Goal: Task Accomplishment & Management: Manage account settings

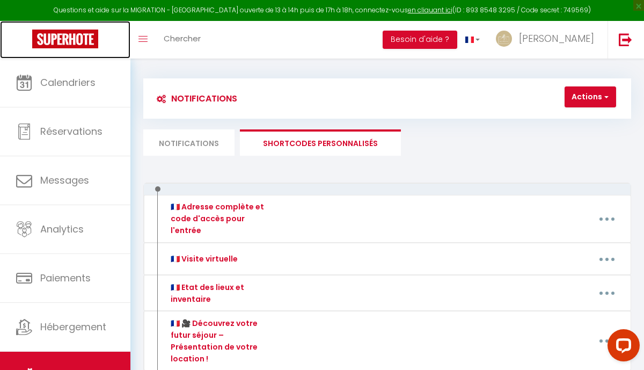
click at [43, 34] on img at bounding box center [65, 39] width 66 height 19
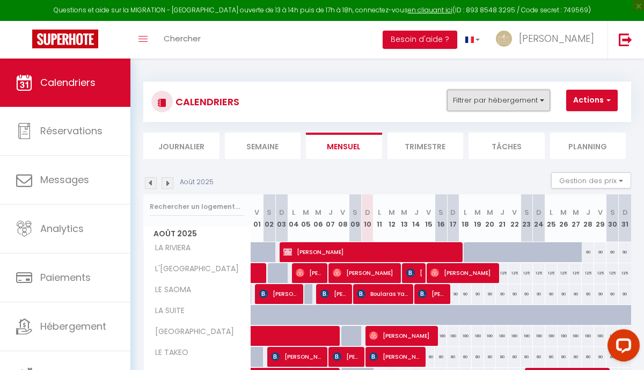
click at [503, 98] on button "Filtrer par hébergement" at bounding box center [498, 100] width 103 height 21
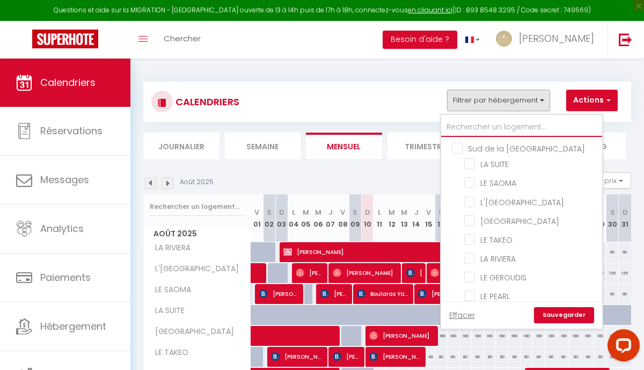
click at [472, 130] on input "text" at bounding box center [521, 127] width 161 height 19
type input "s"
checkbox input "false"
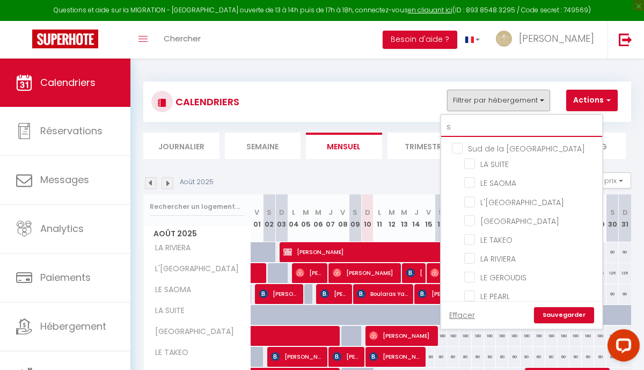
checkbox input "false"
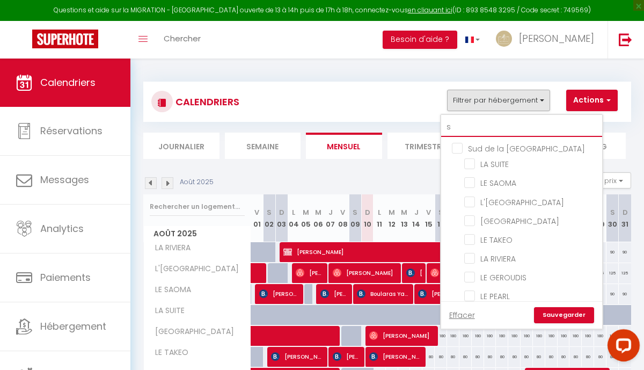
checkbox input "false"
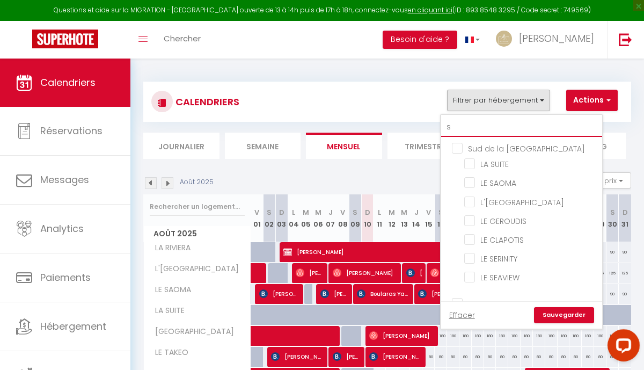
type input "su"
checkbox input "false"
type input "sun"
checkbox input "false"
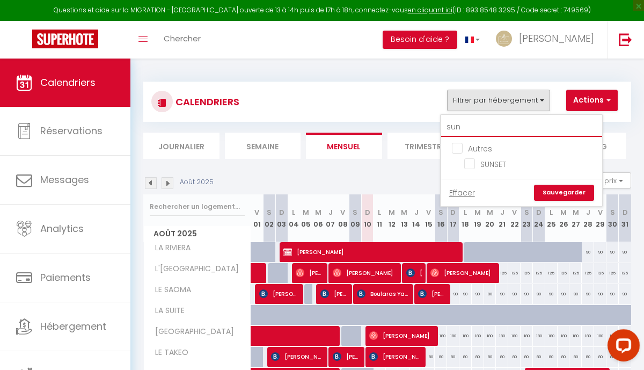
type input "suns"
checkbox input "false"
type input "suns"
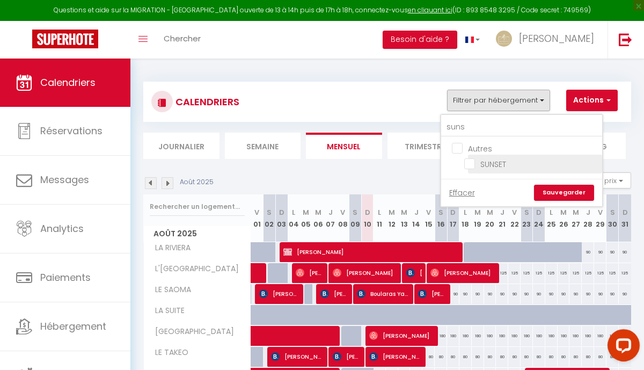
click at [475, 162] on input "SUNSET" at bounding box center [531, 163] width 134 height 11
checkbox input "true"
click at [576, 188] on link "Sauvegarder" at bounding box center [564, 193] width 60 height 16
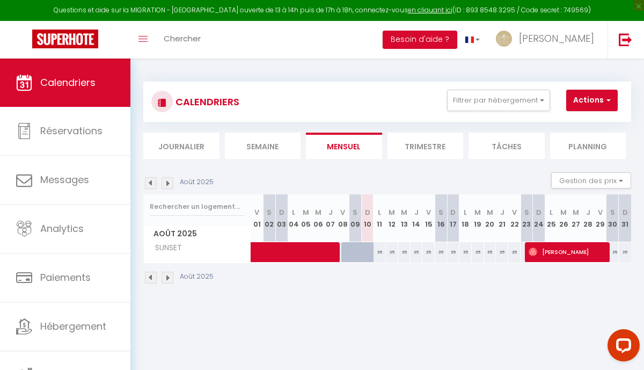
click at [165, 278] on img at bounding box center [168, 278] width 12 height 12
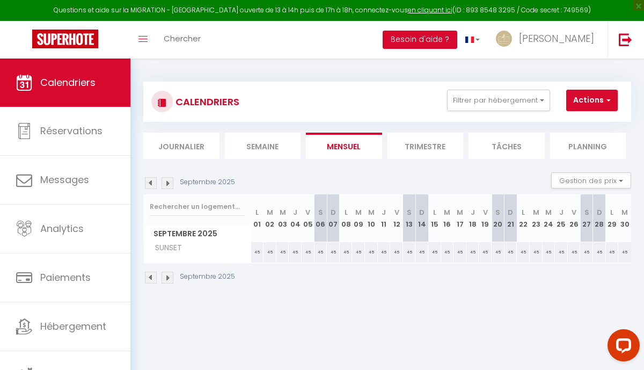
click at [165, 278] on img at bounding box center [168, 278] width 12 height 12
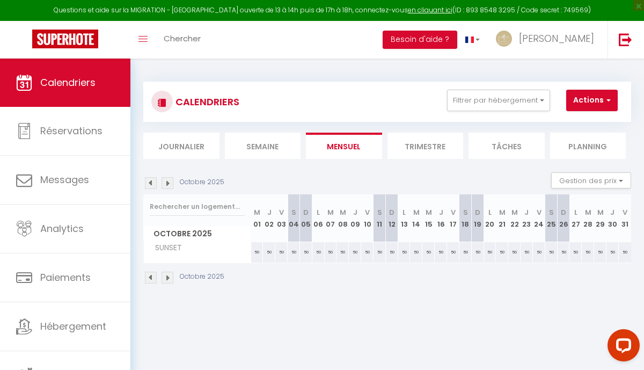
click at [165, 278] on img at bounding box center [168, 278] width 12 height 12
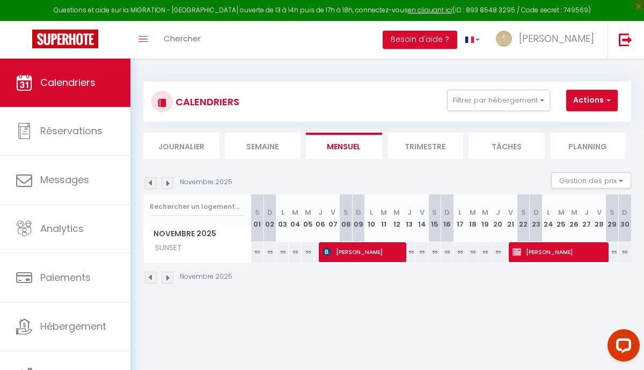
click at [172, 277] on img at bounding box center [168, 278] width 12 height 12
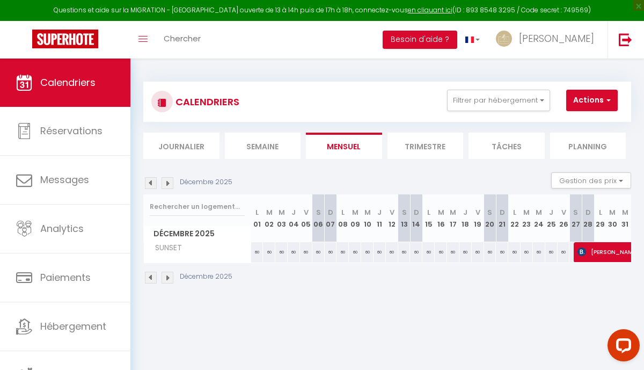
click at [172, 277] on img at bounding box center [168, 278] width 12 height 12
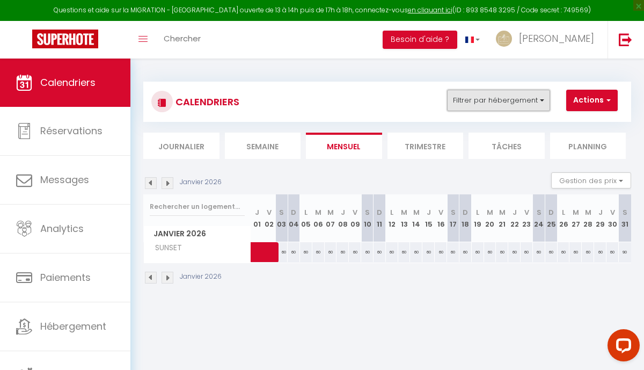
click at [538, 101] on button "Filtrer par hébergement" at bounding box center [498, 100] width 103 height 21
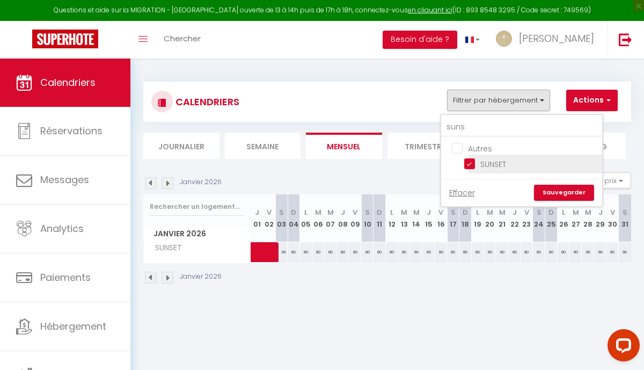
click at [473, 163] on input "SUNSET" at bounding box center [531, 163] width 134 height 11
checkbox input "false"
